Goal: Transaction & Acquisition: Purchase product/service

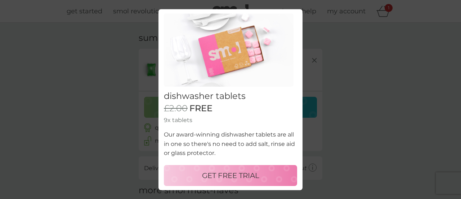
click at [228, 170] on p "GET FREE TRIAL" at bounding box center [230, 176] width 57 height 12
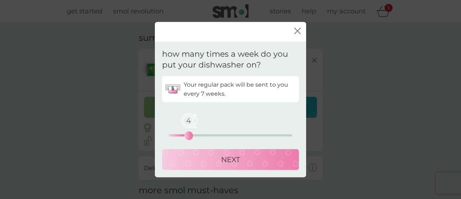
drag, startPoint x: 170, startPoint y: 133, endPoint x: 187, endPoint y: 133, distance: 16.9
click at [187, 134] on div "4" at bounding box center [188, 135] width 3 height 3
click at [226, 156] on p "NEXT" at bounding box center [230, 159] width 19 height 12
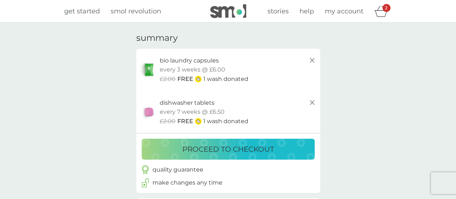
click at [217, 67] on p "every 3 weeks @ £6.00" at bounding box center [193, 69] width 66 height 9
click at [204, 61] on p "bio laundry capsules" at bounding box center [189, 60] width 59 height 9
click at [152, 69] on img at bounding box center [149, 69] width 18 height 17
click at [345, 9] on span "my account" at bounding box center [344, 11] width 39 height 8
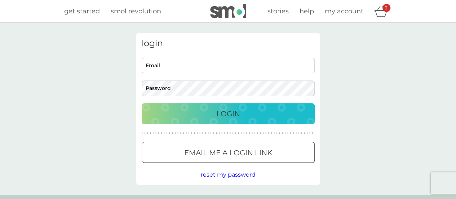
click at [88, 10] on span "get started" at bounding box center [82, 11] width 36 height 8
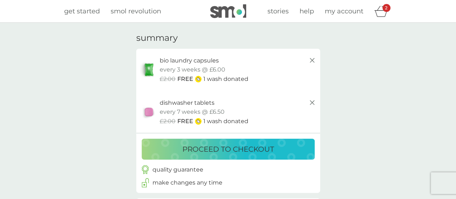
click at [222, 147] on p "proceed to checkout" at bounding box center [228, 149] width 92 height 12
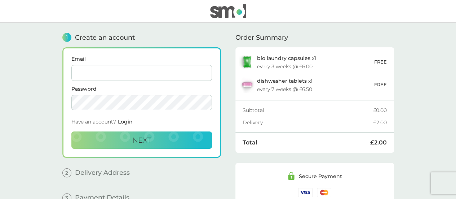
click at [283, 62] on div "bio laundry capsules x 1 every 3 weeks @ £6.00" at bounding box center [315, 62] width 117 height 14
click at [115, 76] on input "Email" at bounding box center [141, 73] width 141 height 16
type input "[EMAIL_ADDRESS][DOMAIN_NAME]"
click at [151, 131] on button "Next" at bounding box center [141, 139] width 141 height 17
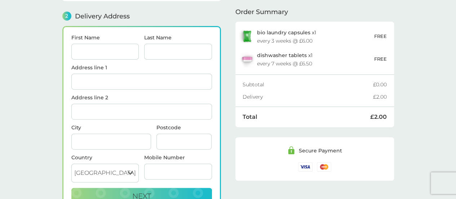
scroll to position [88, 0]
click at [107, 49] on input "First Name" at bounding box center [105, 51] width 68 height 16
type input "[PERSON_NAME]"
type input "St [PERSON_NAME]"
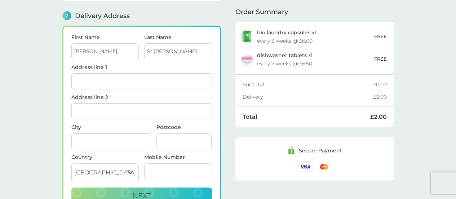
type input "Flat 16, [GEOGRAPHIC_DATA]"
type input "[GEOGRAPHIC_DATA]"
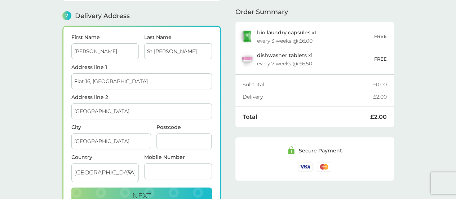
type input "E9 5TU"
type input "07506731570"
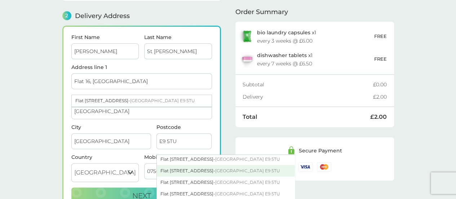
scroll to position [72, 0]
click at [196, 167] on div "[STREET_ADDRESS]" at bounding box center [226, 169] width 138 height 12
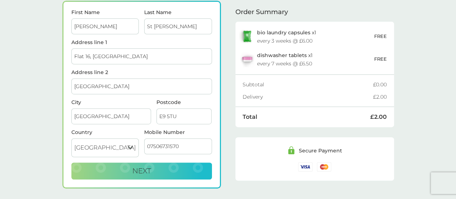
scroll to position [124, 0]
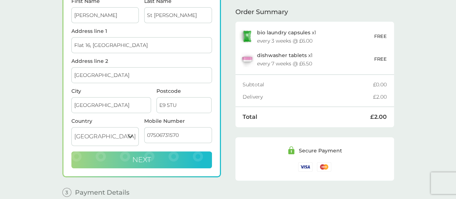
click at [135, 155] on span "Next" at bounding box center [141, 159] width 19 height 9
checkbox input "true"
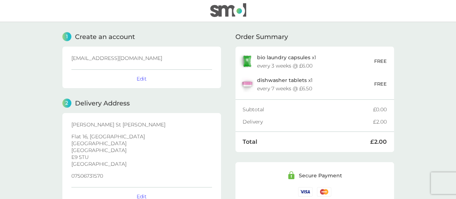
scroll to position [0, 0]
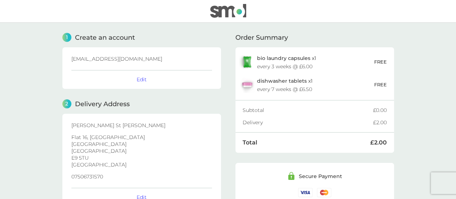
click at [238, 12] on img at bounding box center [228, 11] width 36 height 14
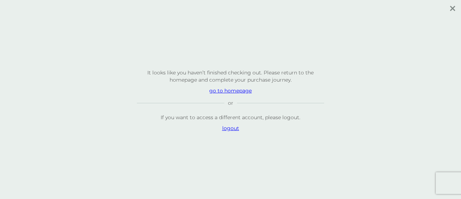
click at [234, 90] on p "go to homepage" at bounding box center [230, 90] width 187 height 7
